Goal: Information Seeking & Learning: Learn about a topic

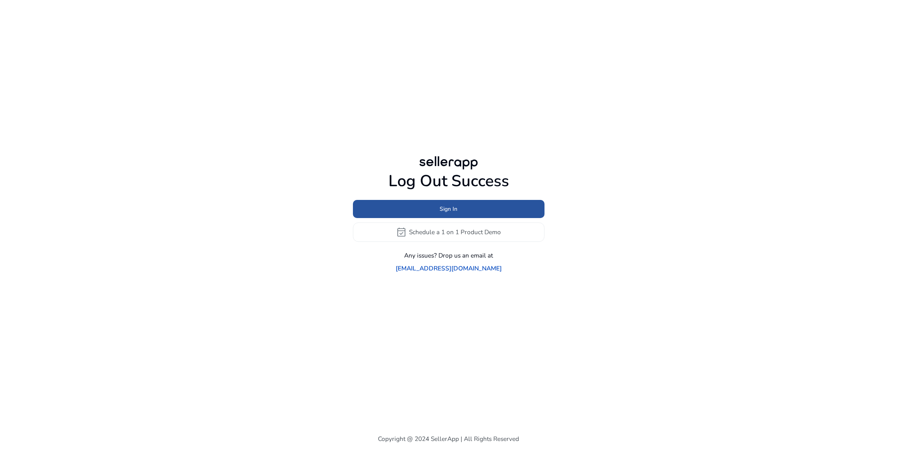
click at [455, 213] on span "Sign In" at bounding box center [448, 209] width 18 height 8
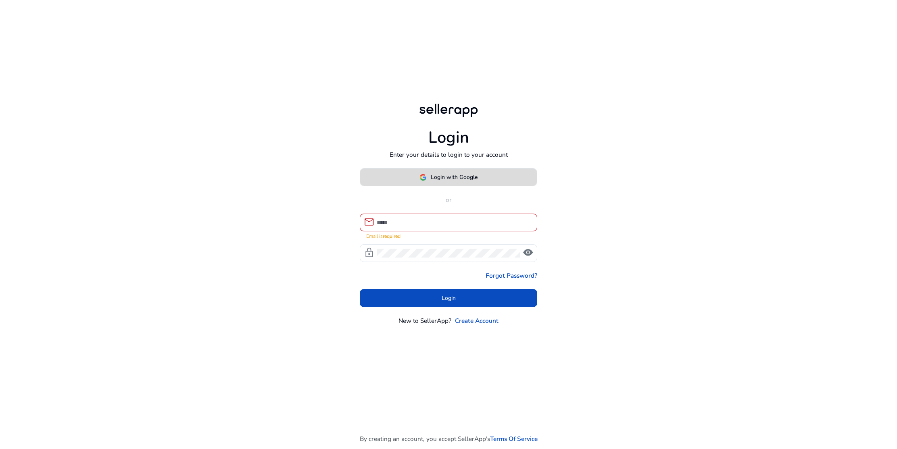
click at [449, 181] on span "Login with Google" at bounding box center [454, 177] width 47 height 8
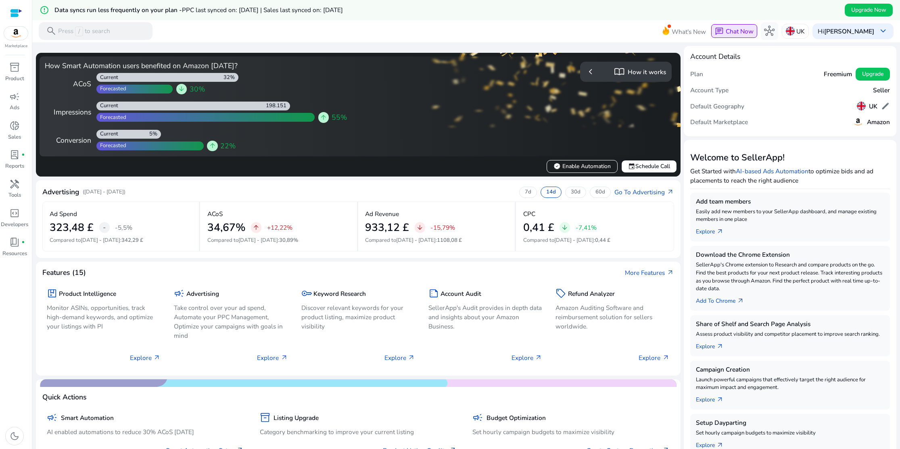
click at [726, 33] on div "chat Chat Now" at bounding box center [733, 31] width 38 height 10
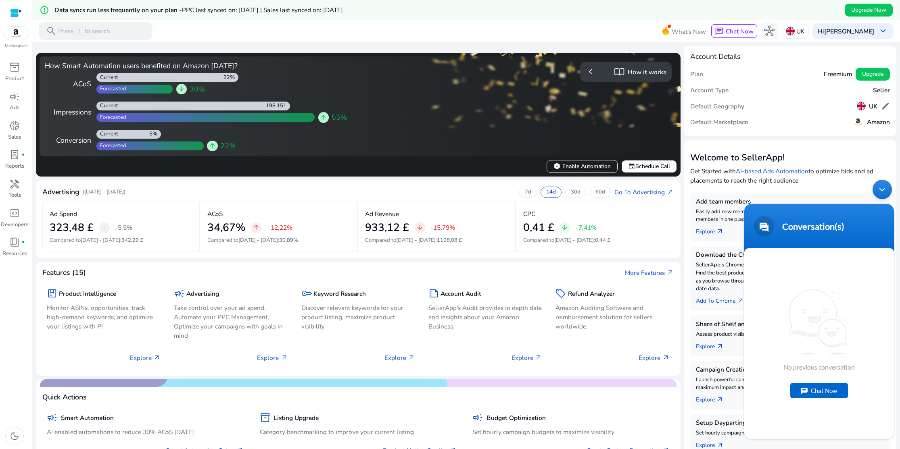
click at [807, 392] on div "Chat Now" at bounding box center [819, 390] width 58 height 15
click at [758, 406] on textarea "Type your message and hit 'Enter'" at bounding box center [819, 410] width 150 height 28
paste textarea "**********"
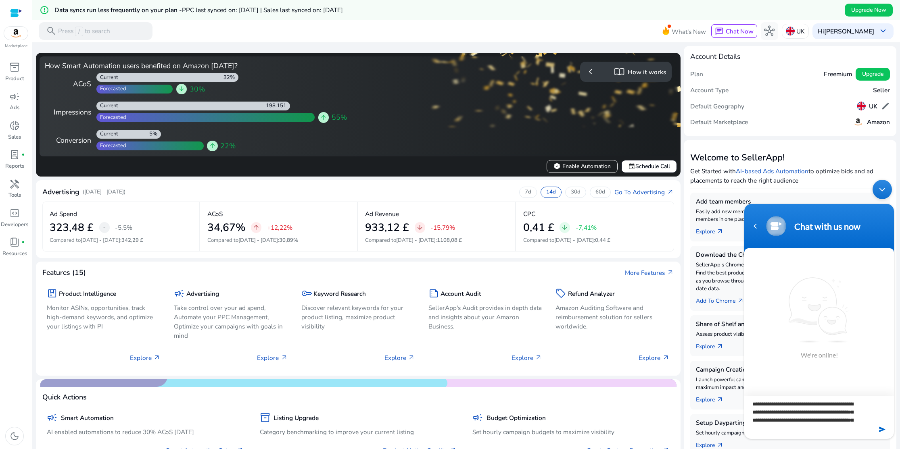
scroll to position [16, 0]
type textarea "**********"
click at [882, 430] on em at bounding box center [883, 429] width 8 height 11
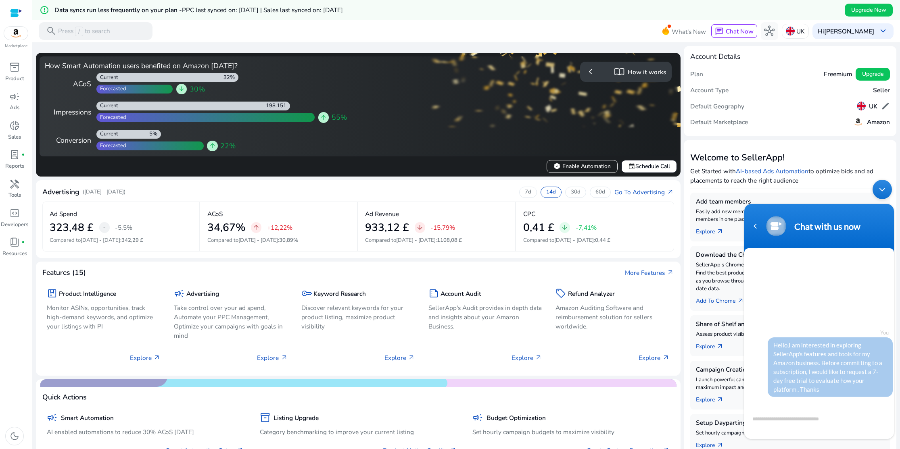
scroll to position [81, 0]
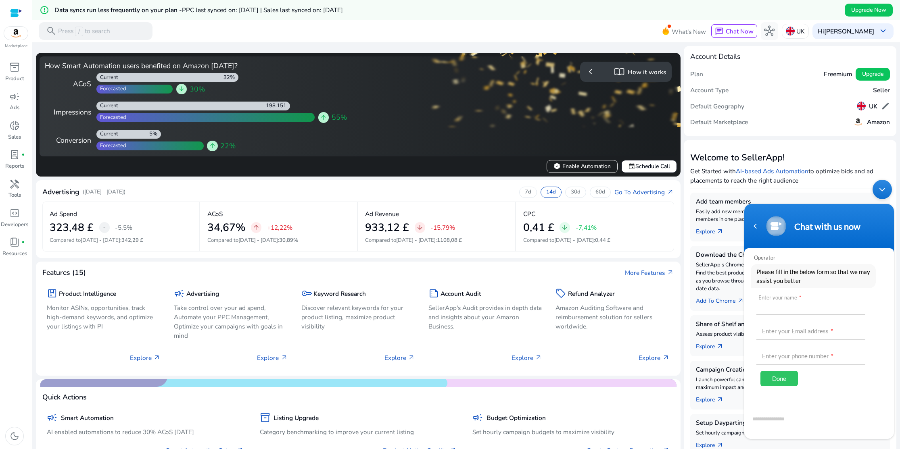
click at [796, 307] on input "text" at bounding box center [810, 305] width 109 height 19
type input "******"
type input "**********"
click at [791, 381] on div "Done" at bounding box center [778, 378] width 37 height 15
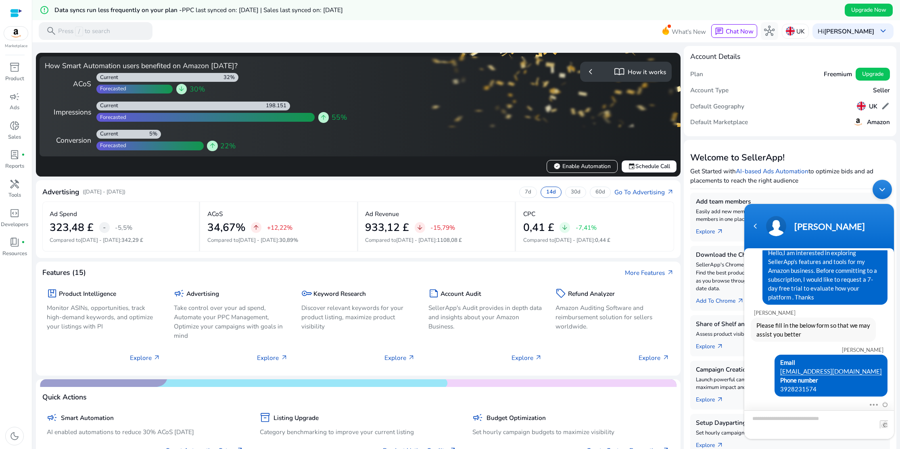
scroll to position [24, 0]
click at [883, 190] on div "Minimize live chat window" at bounding box center [881, 189] width 19 height 19
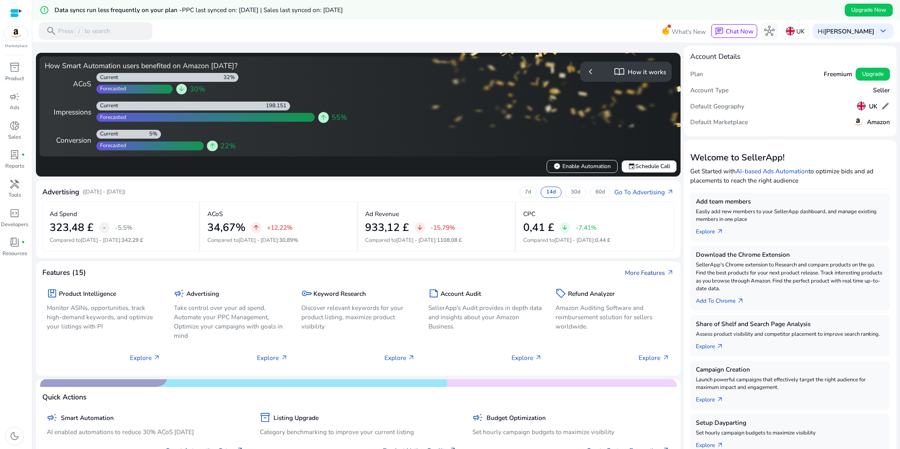
click at [662, 271] on link "More Features arrow_outward" at bounding box center [649, 272] width 49 height 9
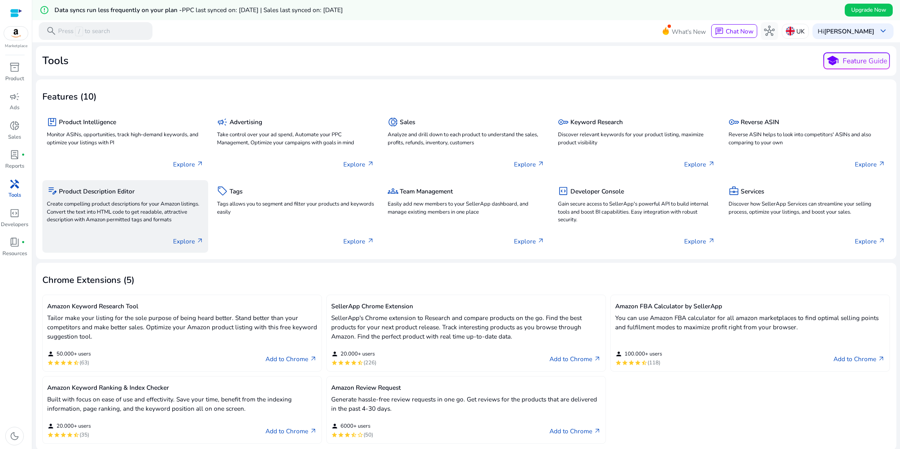
click at [194, 241] on p "Explore arrow_outward" at bounding box center [188, 241] width 31 height 9
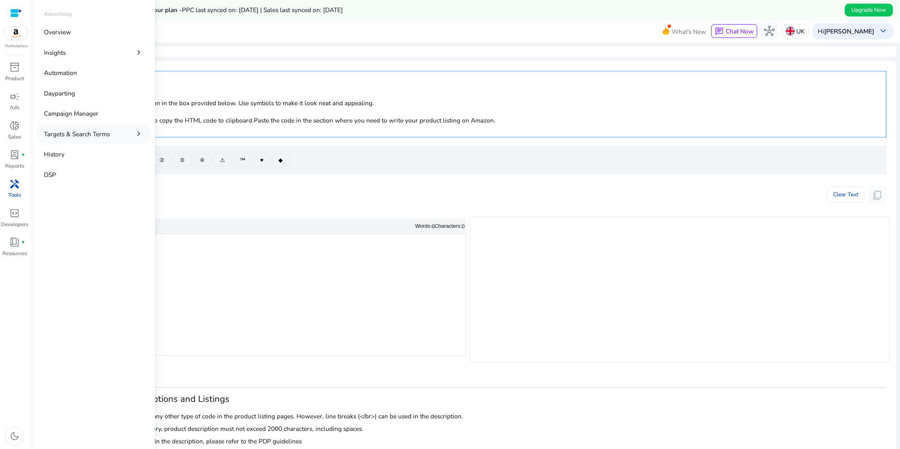
click at [69, 133] on p "Targets & Search Terms" at bounding box center [77, 133] width 66 height 9
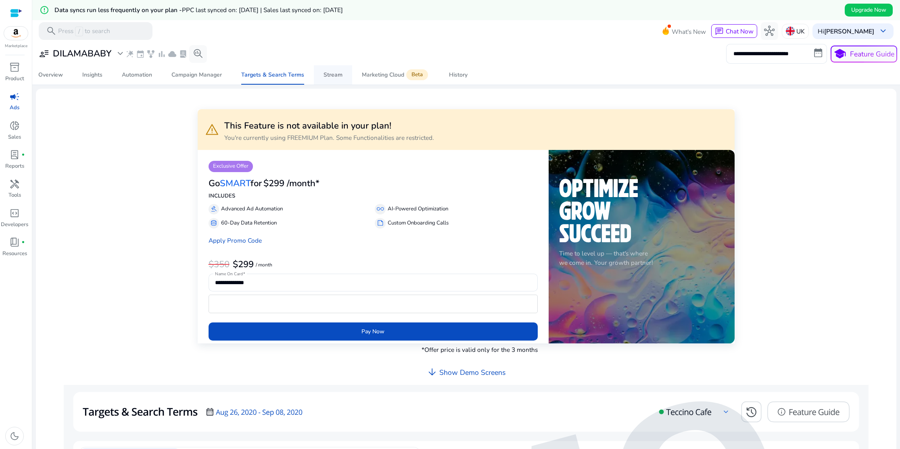
click at [335, 77] on div "Stream" at bounding box center [332, 75] width 19 height 6
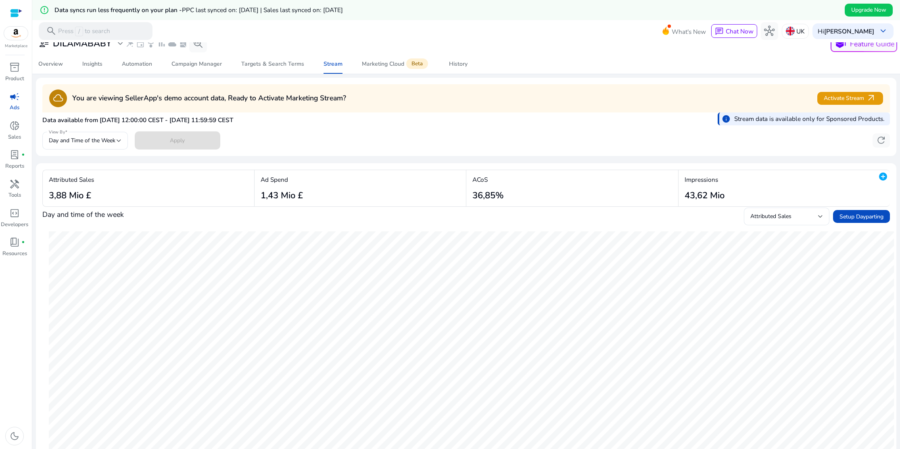
scroll to position [8, 0]
click at [389, 67] on div "Marketing Cloud Beta" at bounding box center [396, 64] width 68 height 7
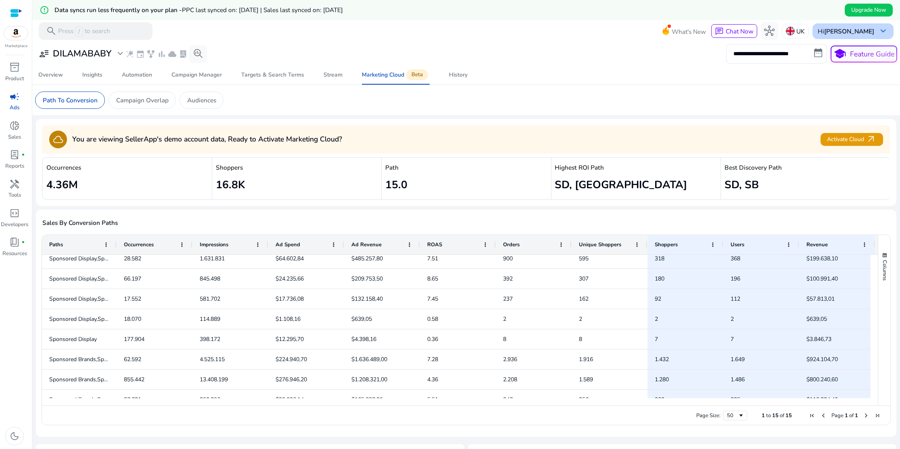
click at [879, 30] on span "keyboard_arrow_down" at bounding box center [882, 31] width 10 height 10
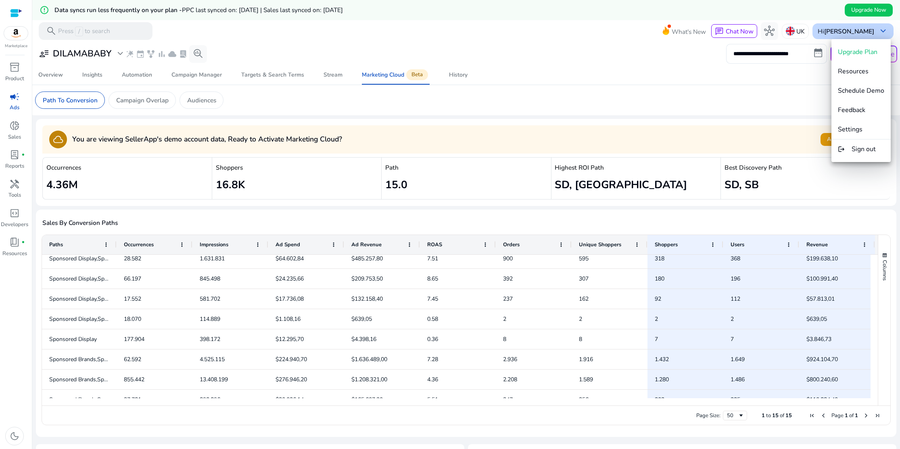
click at [879, 30] on div at bounding box center [450, 224] width 900 height 449
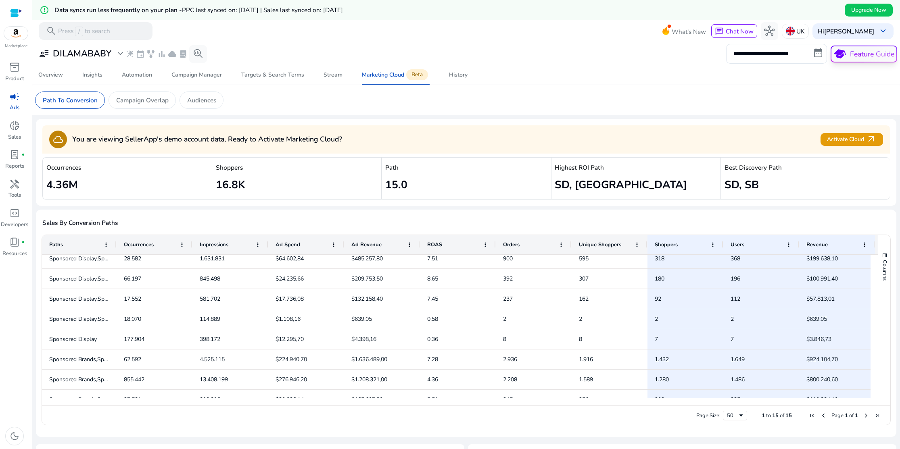
click at [872, 58] on button "school Feature Guide" at bounding box center [863, 54] width 67 height 17
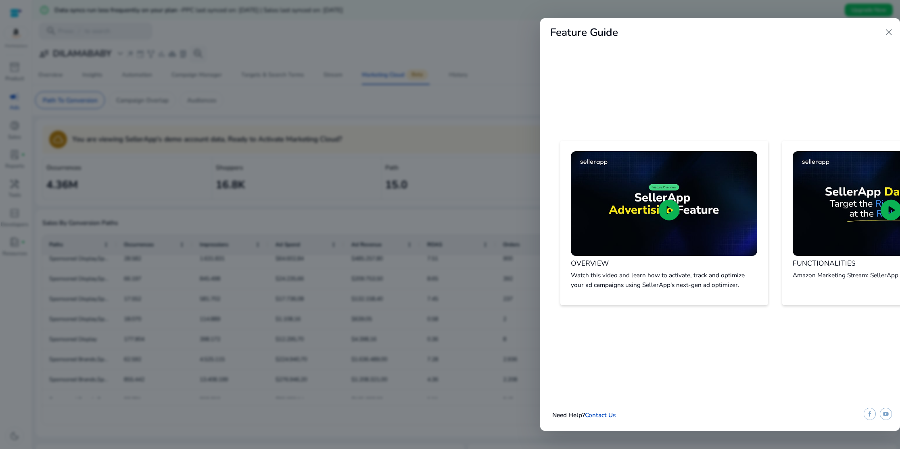
click at [887, 33] on span "close" at bounding box center [888, 32] width 10 height 10
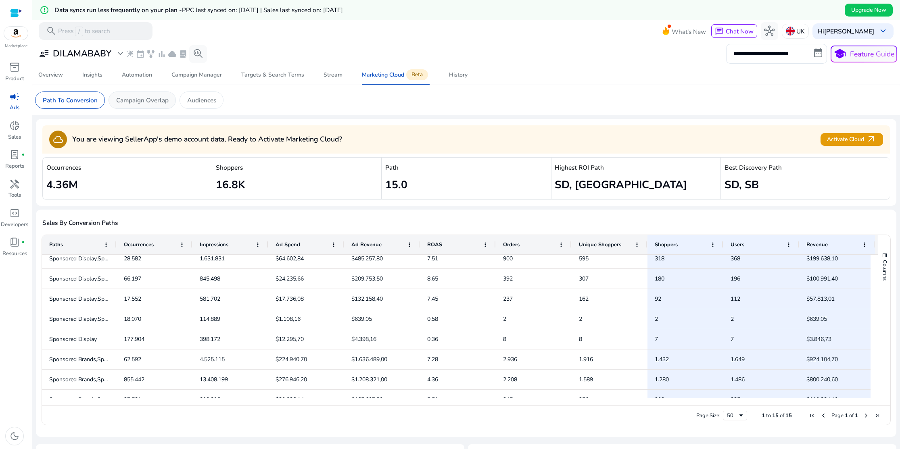
click at [144, 103] on p "Campaign Overlap" at bounding box center [142, 100] width 52 height 9
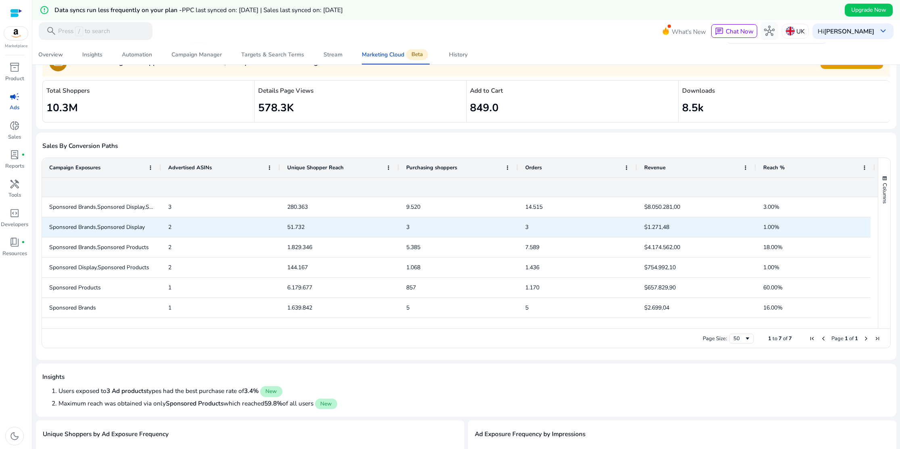
scroll to position [17, 0]
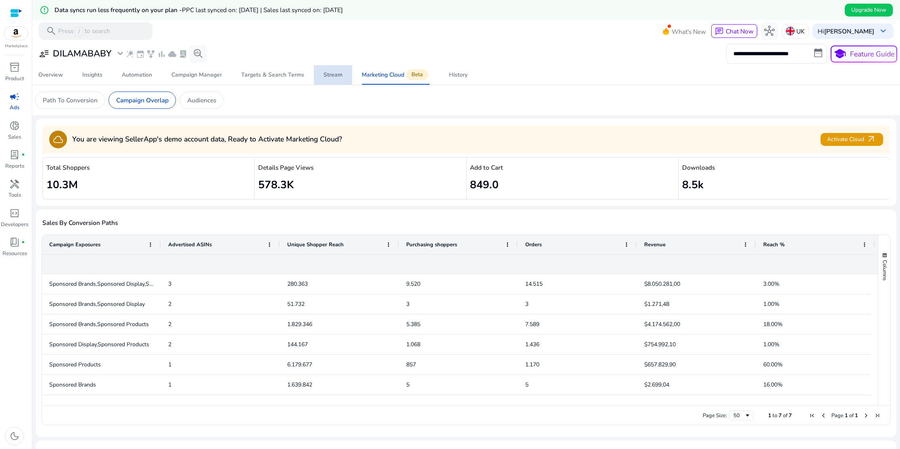
click at [337, 77] on div "Stream" at bounding box center [332, 75] width 19 height 6
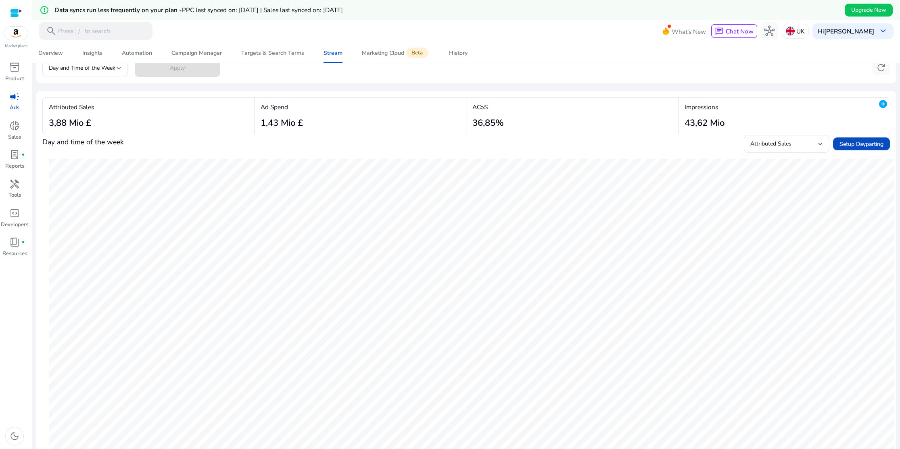
scroll to position [81, 0]
click at [818, 144] on div at bounding box center [820, 145] width 5 height 3
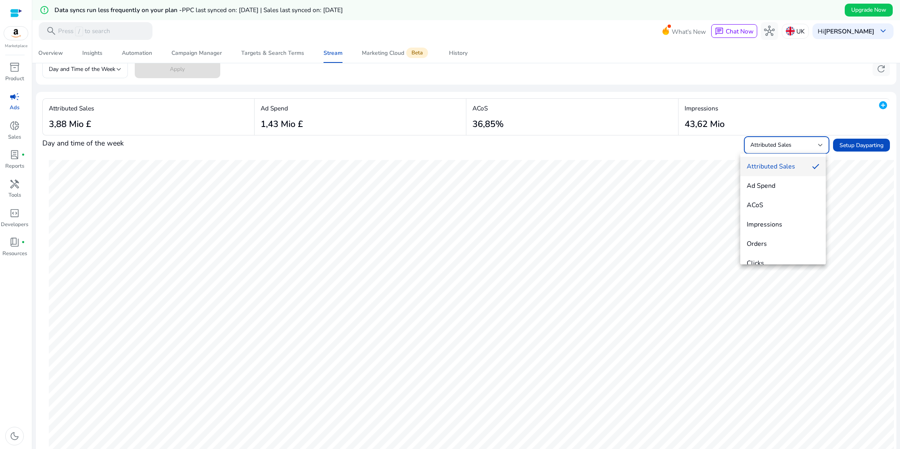
scroll to position [12, 0]
click at [778, 194] on span "ACoS" at bounding box center [782, 193] width 73 height 9
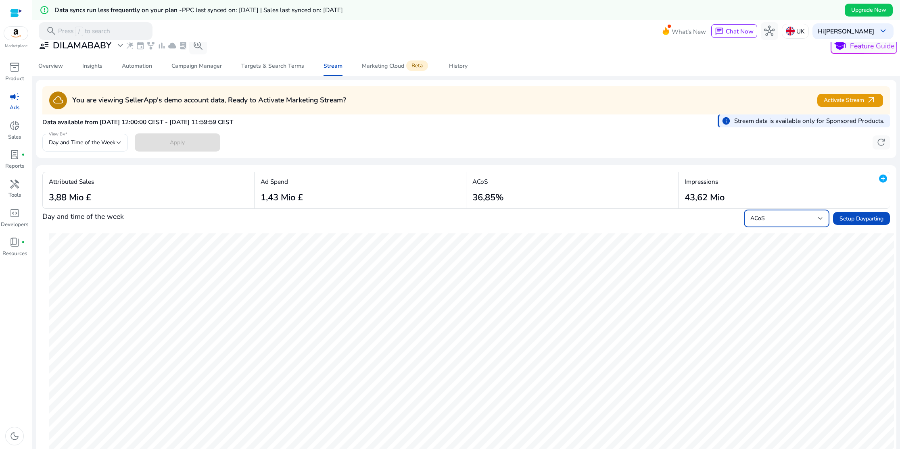
scroll to position [0, 0]
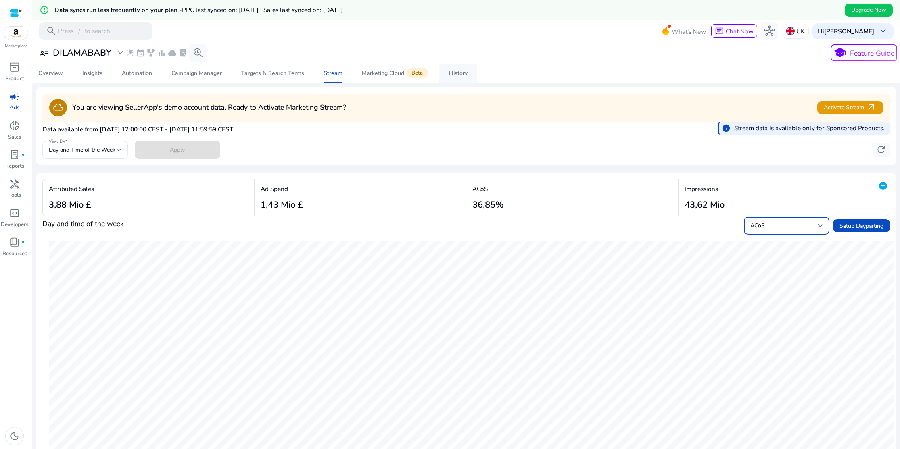
click at [458, 72] on div "History" at bounding box center [458, 74] width 19 height 6
